Goal: Task Accomplishment & Management: Use online tool/utility

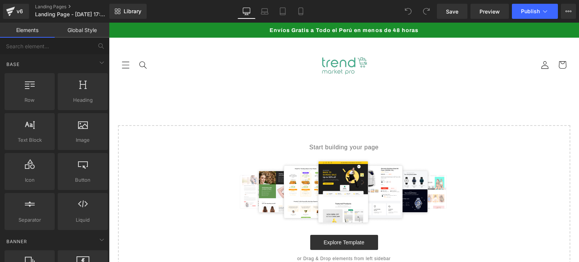
drag, startPoint x: 109, startPoint y: 23, endPoint x: 318, endPoint y: 28, distance: 209.3
click at [318, 28] on span "Envíos Gratis a Todo el Perú en menos de 48 horas" at bounding box center [344, 30] width 149 height 6
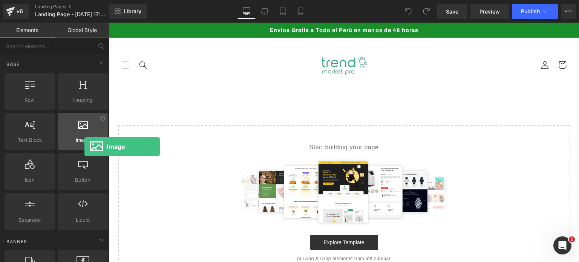
click at [84, 147] on div "Image images, photos, alts, uploads" at bounding box center [83, 131] width 50 height 37
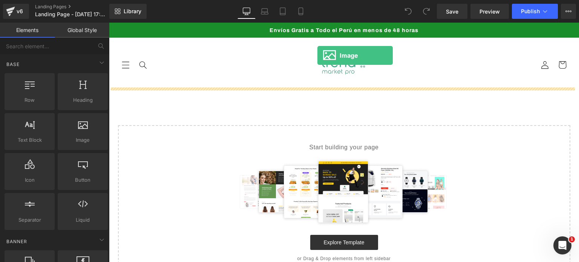
drag, startPoint x: 194, startPoint y: 154, endPoint x: 317, endPoint y: 55, distance: 157.8
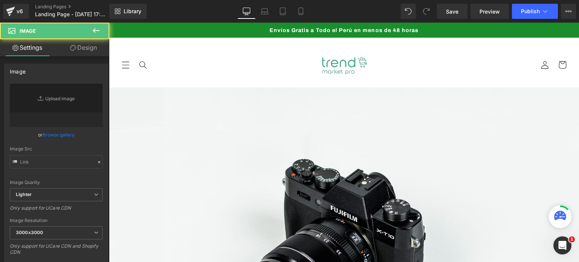
type input "//[DOMAIN_NAME][URL]"
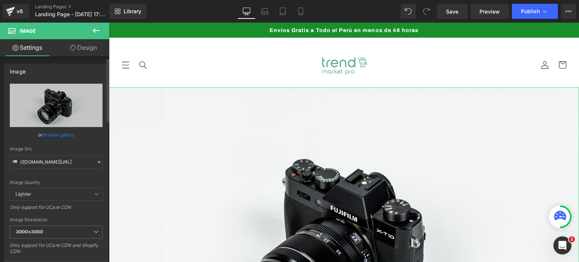
scroll to position [38, 0]
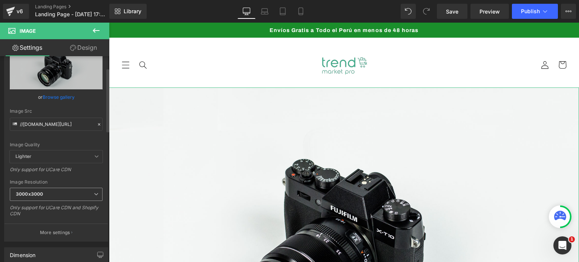
click at [69, 193] on span "3000x3000" at bounding box center [56, 194] width 93 height 13
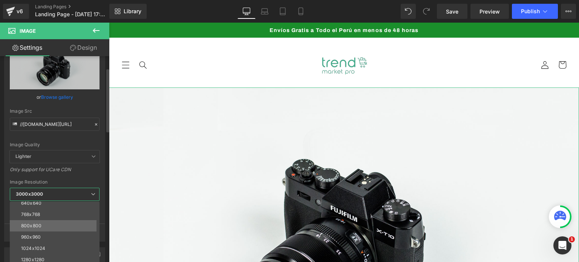
scroll to position [32, 0]
click at [87, 190] on span "3000x3000" at bounding box center [55, 194] width 90 height 13
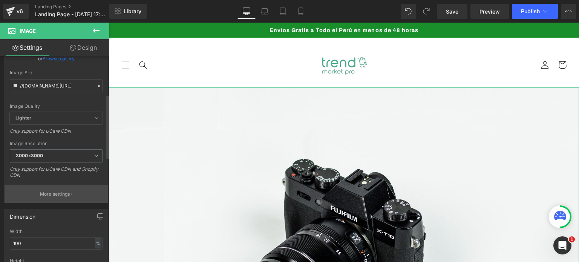
scroll to position [75, 0]
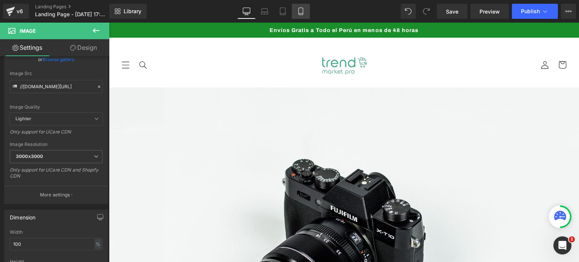
click at [302, 14] on icon at bounding box center [301, 12] width 8 height 8
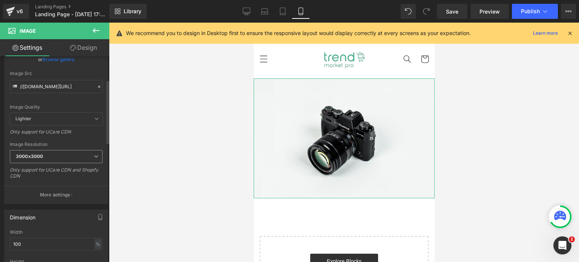
click at [66, 158] on span "3000x3000" at bounding box center [56, 156] width 93 height 13
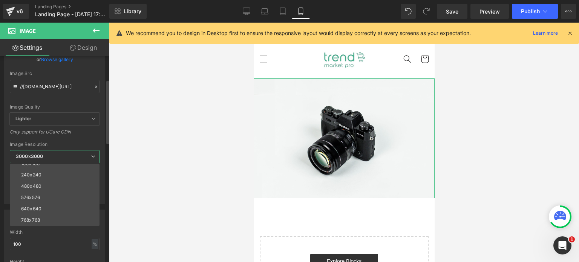
scroll to position [0, 0]
click at [79, 158] on span "3000x3000" at bounding box center [55, 156] width 90 height 13
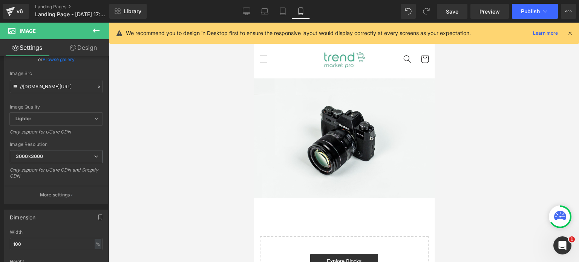
click at [95, 31] on icon at bounding box center [96, 30] width 9 height 9
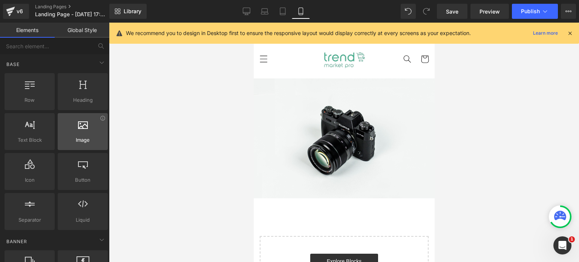
click at [80, 143] on span "Image" at bounding box center [83, 140] width 46 height 8
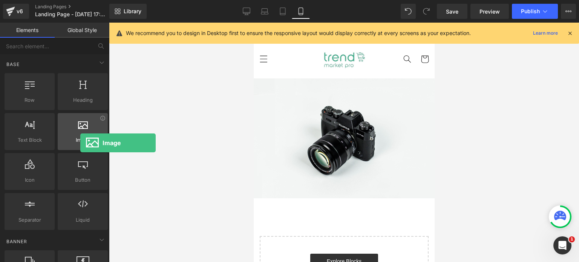
click at [80, 143] on span "Image" at bounding box center [83, 140] width 46 height 8
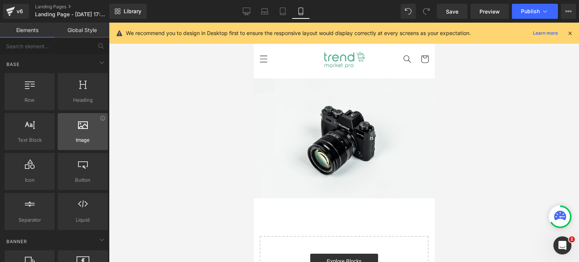
click at [72, 132] on div at bounding box center [83, 127] width 46 height 17
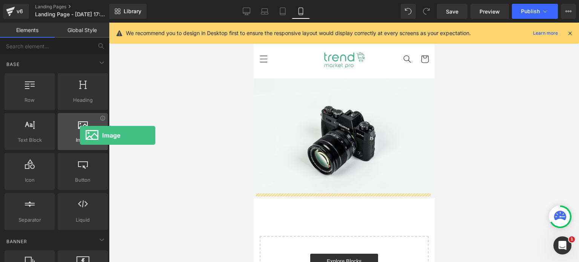
click at [80, 135] on div at bounding box center [83, 127] width 46 height 17
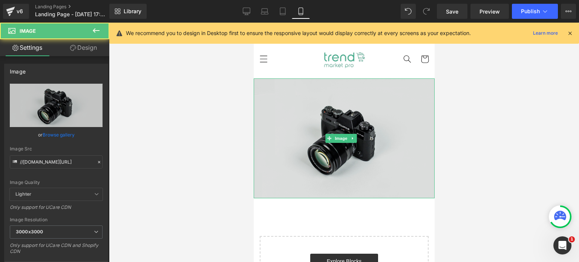
click at [377, 102] on img at bounding box center [343, 138] width 181 height 120
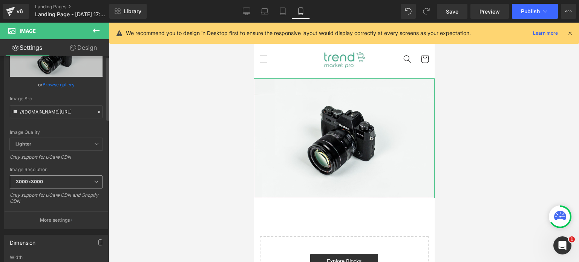
scroll to position [113, 0]
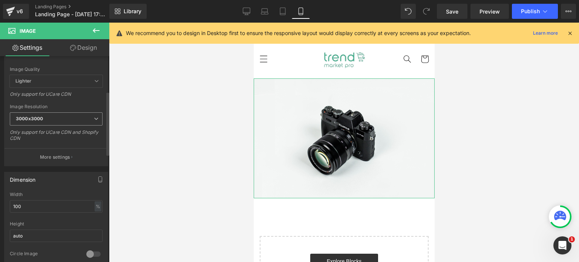
click at [84, 116] on span "3000x3000" at bounding box center [56, 118] width 93 height 13
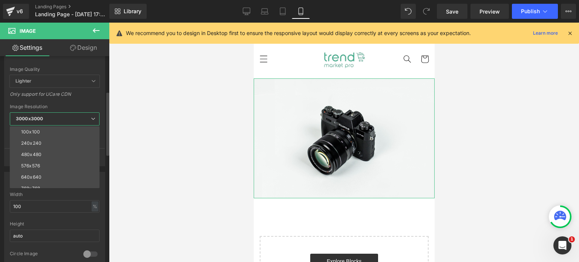
click at [84, 116] on span "3000x3000" at bounding box center [55, 118] width 90 height 13
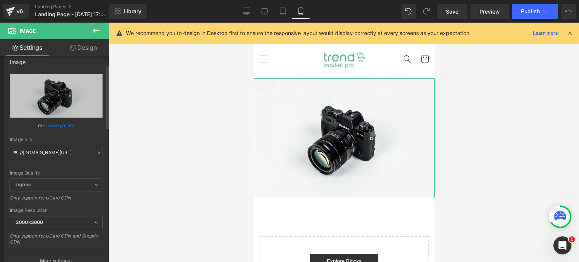
scroll to position [0, 0]
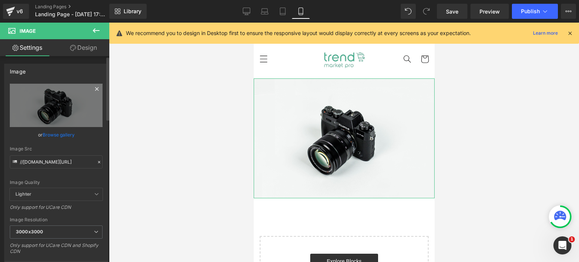
click at [95, 88] on icon at bounding box center [96, 88] width 3 height 3
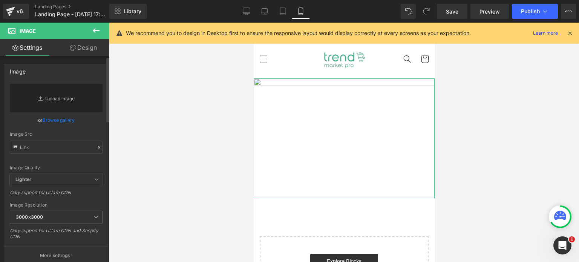
click at [64, 99] on link "Replace Image" at bounding box center [56, 98] width 93 height 29
click at [75, 179] on span "Lighter" at bounding box center [56, 179] width 93 height 12
click at [79, 173] on span "Lighter" at bounding box center [56, 179] width 93 height 12
click at [82, 186] on div "Lighter Lighter Lightest" at bounding box center [56, 181] width 93 height 16
click at [87, 182] on span "Lighter" at bounding box center [56, 179] width 93 height 12
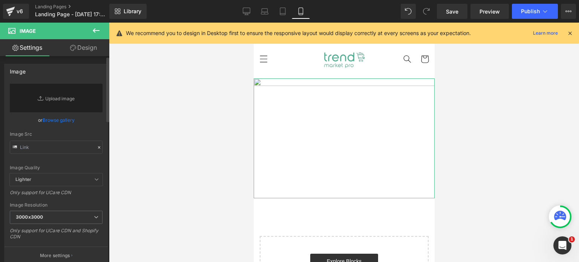
click at [90, 180] on span "Lighter" at bounding box center [56, 179] width 93 height 12
click at [94, 179] on icon at bounding box center [96, 179] width 5 height 5
click at [83, 218] on span "3000x3000" at bounding box center [56, 217] width 93 height 13
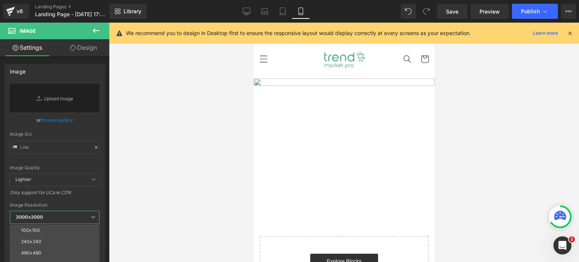
click at [457, 118] on div at bounding box center [344, 142] width 470 height 239
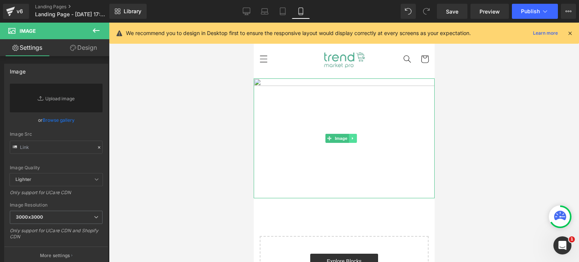
click at [354, 136] on icon at bounding box center [353, 138] width 4 height 5
click at [364, 137] on icon at bounding box center [364, 138] width 4 height 5
click at [346, 136] on span "Image" at bounding box center [341, 138] width 16 height 9
click at [73, 51] on icon at bounding box center [73, 48] width 6 height 6
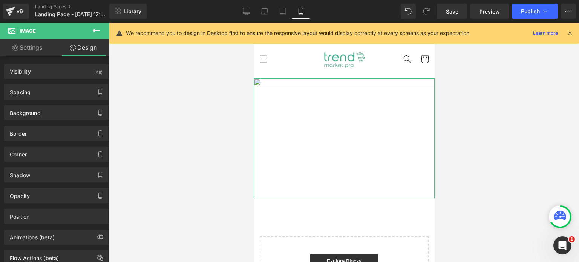
click at [19, 44] on link "Settings" at bounding box center [27, 47] width 55 height 17
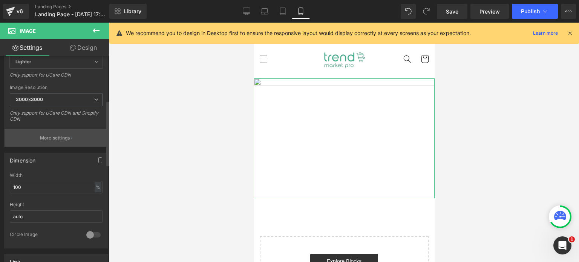
scroll to position [151, 0]
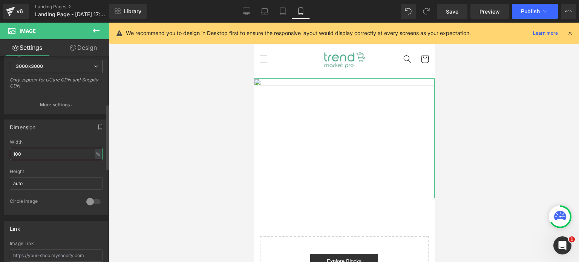
click at [60, 156] on input "100" at bounding box center [56, 154] width 93 height 12
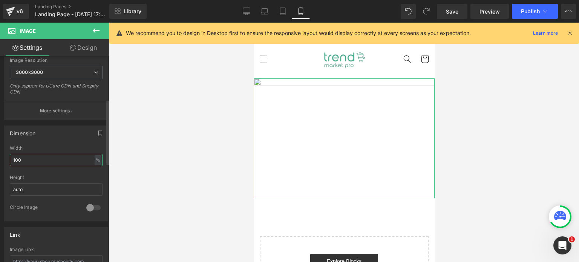
scroll to position [107, 0]
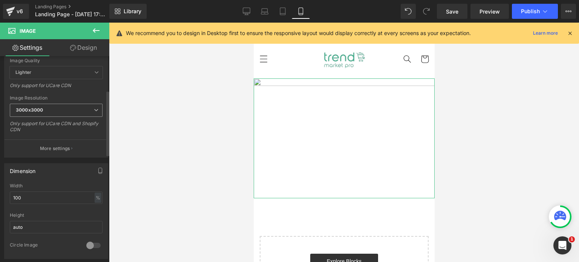
click at [97, 109] on span "3000x3000" at bounding box center [56, 110] width 93 height 13
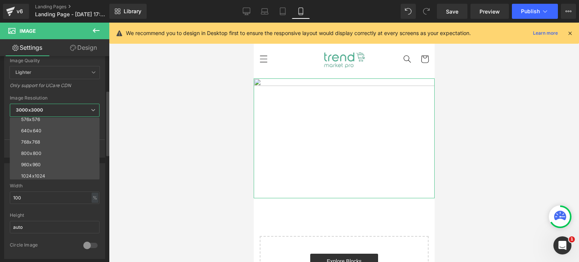
scroll to position [108, 0]
click at [83, 106] on span "3000x3000" at bounding box center [55, 110] width 90 height 13
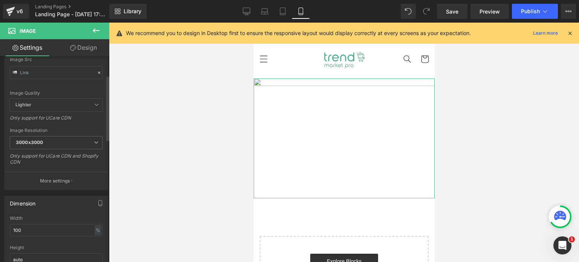
scroll to position [0, 0]
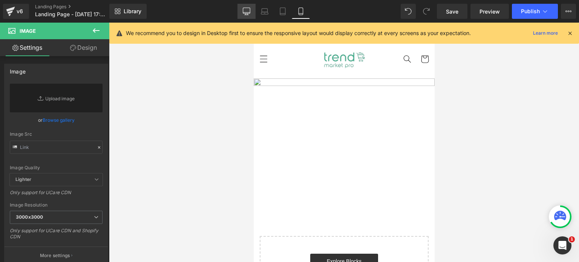
click at [252, 16] on link "Desktop" at bounding box center [247, 11] width 18 height 15
type input "auto"
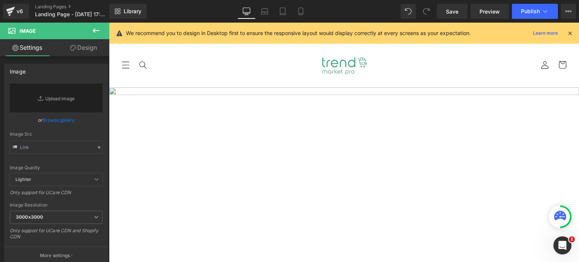
scroll to position [10, 0]
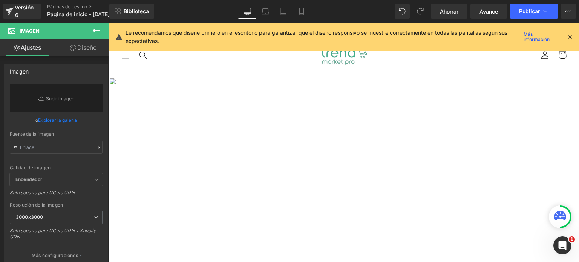
click at [572, 37] on icon at bounding box center [570, 37] width 7 height 7
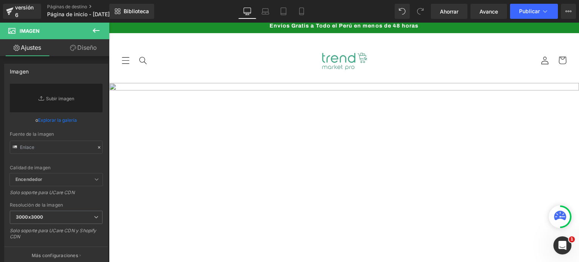
scroll to position [0, 0]
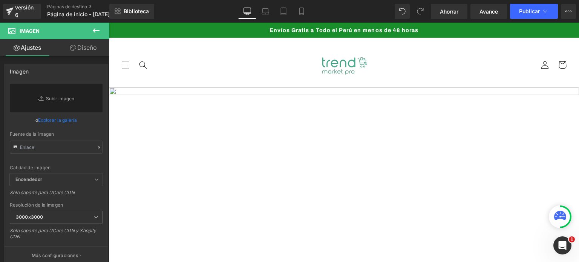
click at [100, 30] on icon at bounding box center [96, 30] width 9 height 9
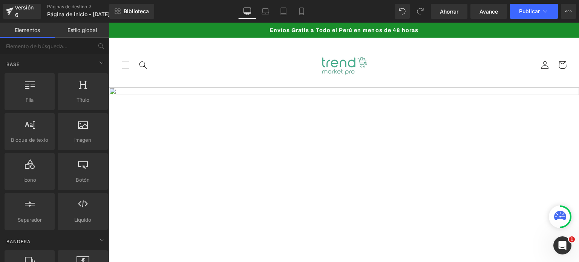
click at [36, 34] on link "Elementos" at bounding box center [27, 30] width 55 height 15
click at [100, 59] on icon at bounding box center [101, 62] width 9 height 9
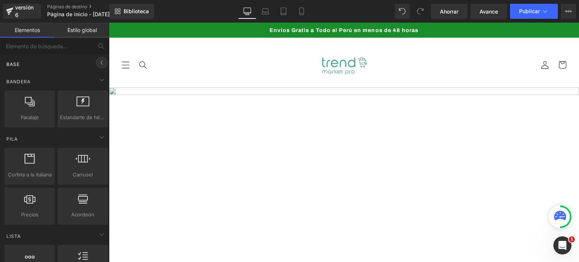
click at [97, 63] on icon at bounding box center [101, 62] width 9 height 9
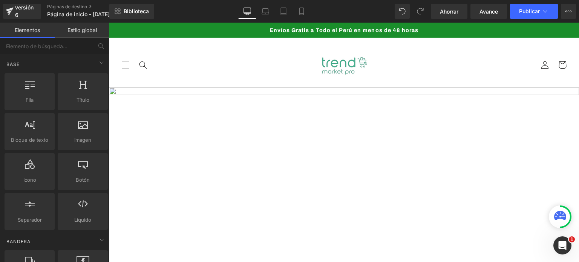
click at [89, 29] on font "Estilo global" at bounding box center [81, 30] width 29 height 6
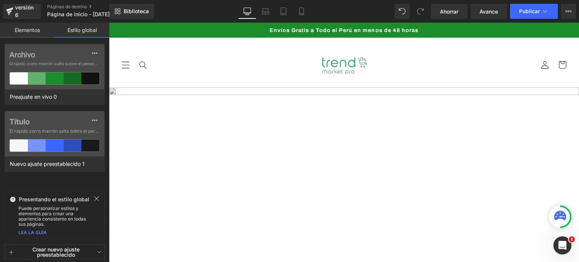
click at [48, 30] on link "Elementos" at bounding box center [27, 30] width 55 height 15
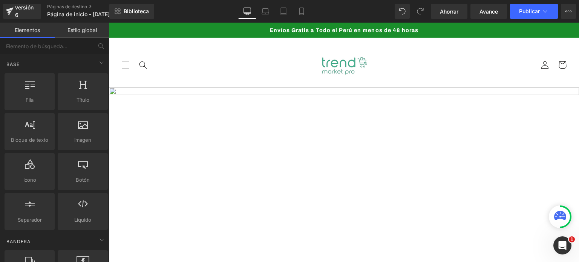
click at [351, 55] on img at bounding box center [344, 64] width 87 height 33
drag, startPoint x: 341, startPoint y: 63, endPoint x: 270, endPoint y: 138, distance: 103.2
click at [270, 138] on img at bounding box center [344, 242] width 470 height 311
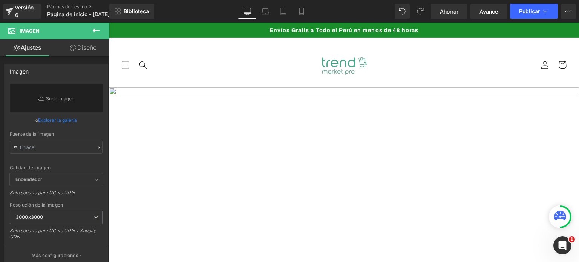
click at [101, 31] on button at bounding box center [96, 31] width 26 height 17
